Goal: Find specific page/section: Find specific page/section

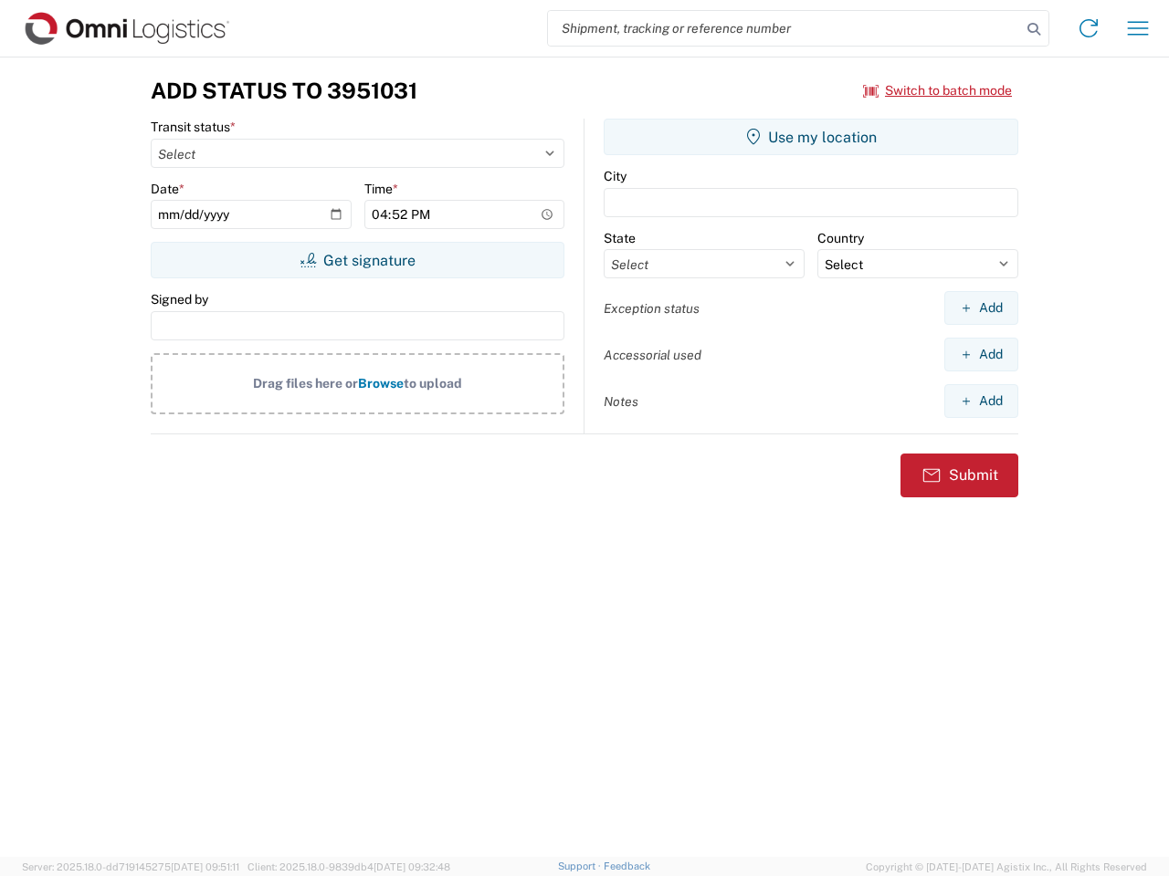
click at [784, 28] on input "search" at bounding box center [784, 28] width 473 height 35
click at [1033, 29] on icon at bounding box center [1034, 29] width 26 height 26
click at [1088, 28] on icon at bounding box center [1088, 28] width 29 height 29
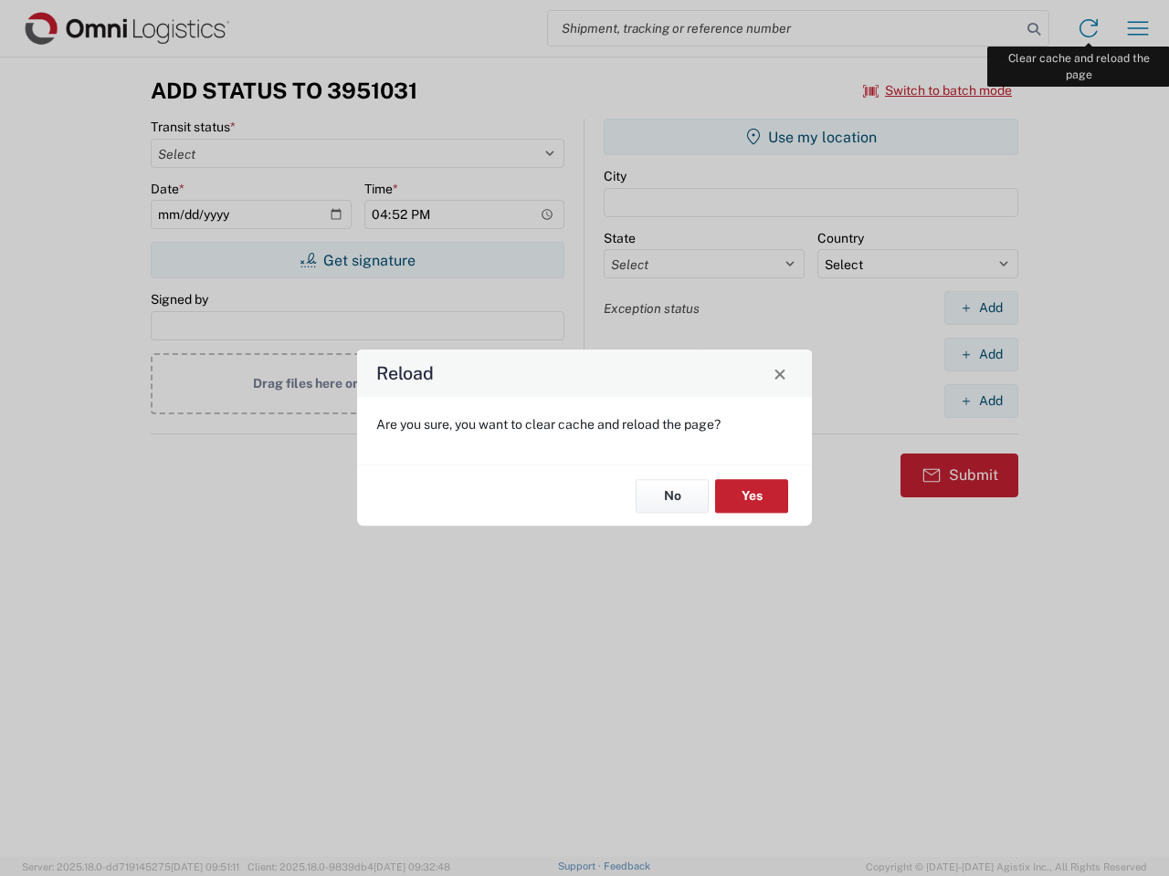
click at [1138, 28] on div "Reload Are you sure, you want to clear cache and reload the page? No Yes" at bounding box center [584, 438] width 1169 height 876
click at [938, 90] on div "Reload Are you sure, you want to clear cache and reload the page? No Yes" at bounding box center [584, 438] width 1169 height 876
click at [357, 260] on div "Reload Are you sure, you want to clear cache and reload the page? No Yes" at bounding box center [584, 438] width 1169 height 876
click at [811, 137] on div "Reload Are you sure, you want to clear cache and reload the page? No Yes" at bounding box center [584, 438] width 1169 height 876
click at [981, 308] on div "Reload Are you sure, you want to clear cache and reload the page? No Yes" at bounding box center [584, 438] width 1169 height 876
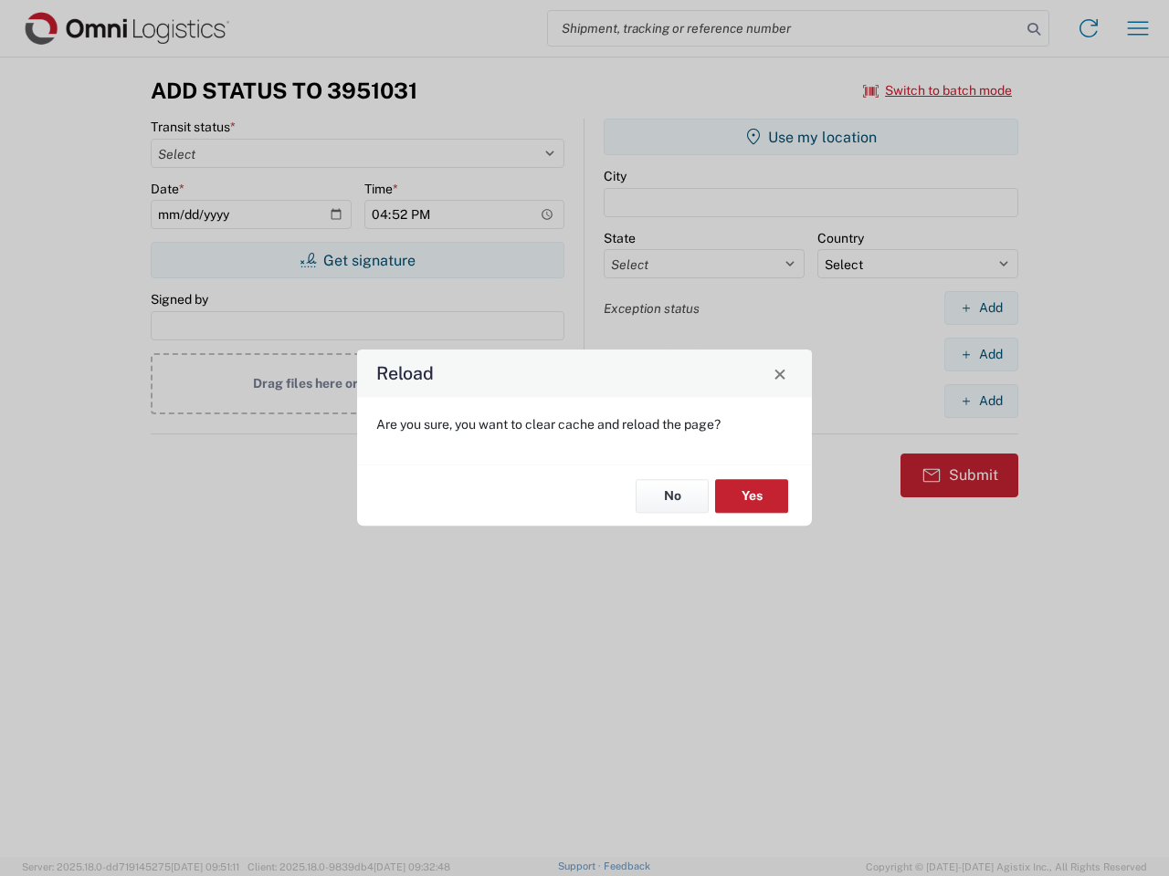
click at [981, 354] on div "Reload Are you sure, you want to clear cache and reload the page? No Yes" at bounding box center [584, 438] width 1169 height 876
click at [981, 401] on div "Reload Are you sure, you want to clear cache and reload the page? No Yes" at bounding box center [584, 438] width 1169 height 876
